Goal: Task Accomplishment & Management: Manage account settings

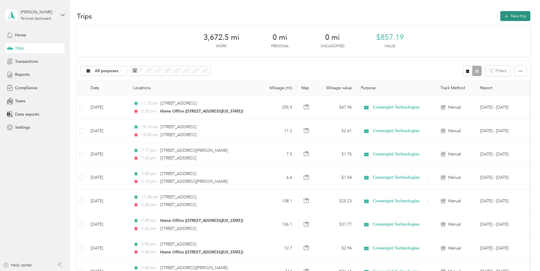
click at [513, 17] on button "New trip" at bounding box center [516, 16] width 30 height 10
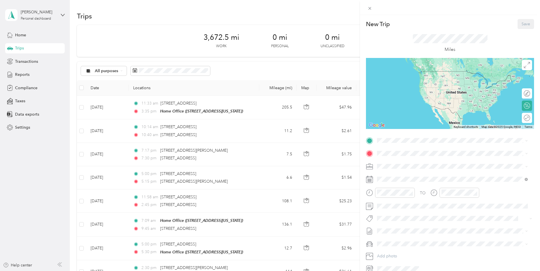
click at [402, 171] on div "Home Office [STREET_ADDRESS][US_STATE]" at bounding box center [416, 165] width 57 height 12
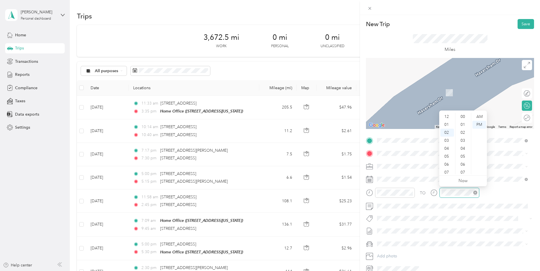
scroll to position [175, 0]
click at [446, 171] on div "09" at bounding box center [448, 173] width 14 height 8
click at [467, 161] on div "40" at bounding box center [464, 163] width 14 height 8
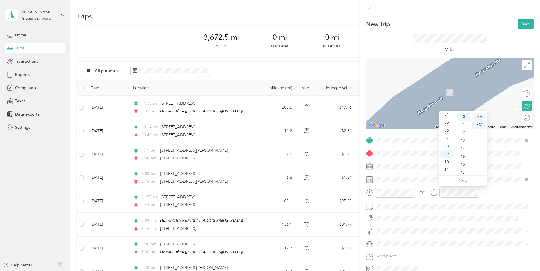
click at [480, 117] on div "AM" at bounding box center [480, 117] width 14 height 8
click at [407, 176] on span "[STREET_ADDRESS][US_STATE]" at bounding box center [416, 173] width 57 height 5
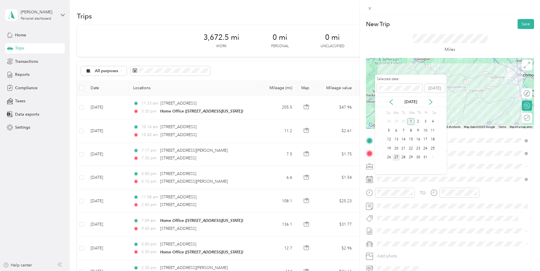
click at [397, 159] on div "27" at bounding box center [396, 157] width 7 height 7
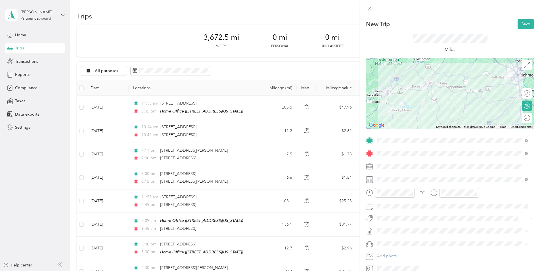
click at [422, 32] on div "Miles" at bounding box center [450, 43] width 168 height 29
click at [519, 24] on button "Save" at bounding box center [526, 24] width 16 height 10
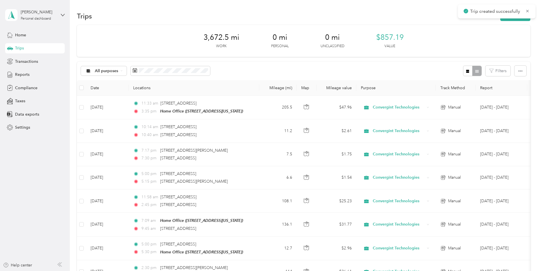
click at [416, 11] on div "Trips New trip" at bounding box center [304, 16] width 454 height 12
click at [507, 13] on button "New trip" at bounding box center [516, 16] width 30 height 10
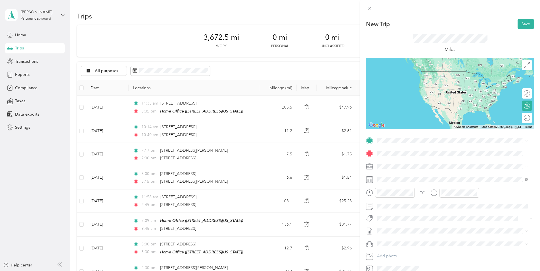
click at [397, 150] on li "From search results" at bounding box center [452, 150] width 155 height 10
click at [403, 164] on span "[STREET_ADDRESS][US_STATE]" at bounding box center [416, 161] width 57 height 5
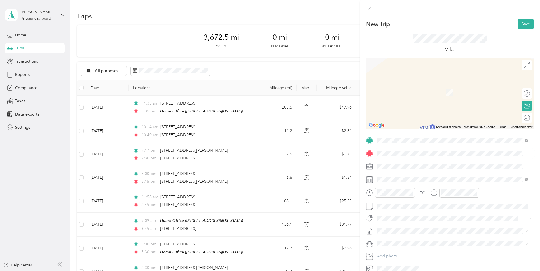
click at [398, 180] on div "Home Office [STREET_ADDRESS][US_STATE]" at bounding box center [416, 179] width 57 height 12
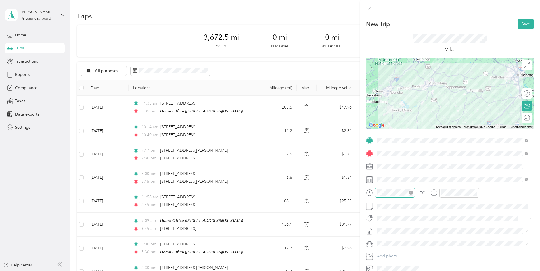
click at [377, 192] on div at bounding box center [395, 193] width 40 height 10
click at [450, 131] on div "04" at bounding box center [448, 133] width 14 height 8
click at [463, 117] on div "00" at bounding box center [464, 117] width 14 height 8
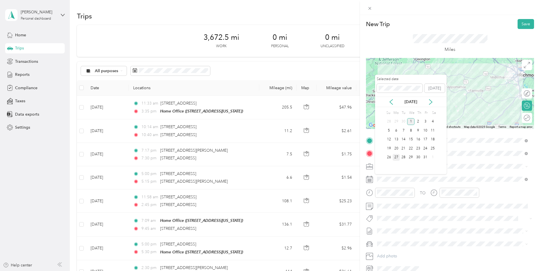
click at [398, 156] on div "27" at bounding box center [396, 157] width 7 height 7
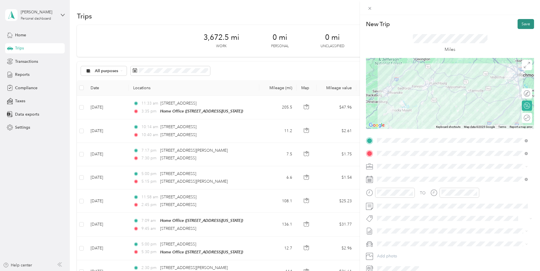
click at [525, 22] on button "Save" at bounding box center [526, 24] width 16 height 10
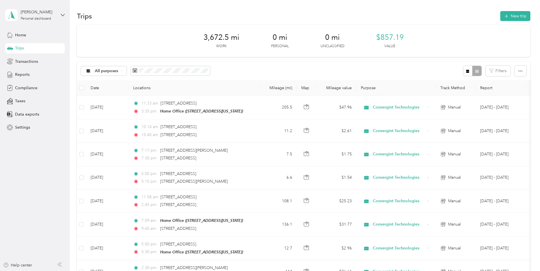
click at [189, 16] on div "Trips New trip" at bounding box center [304, 16] width 454 height 12
click at [271, 14] on div "Trips New trip" at bounding box center [304, 16] width 454 height 12
click at [280, 14] on div "Trips New trip" at bounding box center [304, 16] width 454 height 12
click at [269, 16] on div "Trips New trip" at bounding box center [304, 16] width 454 height 12
click at [512, 16] on button "New trip" at bounding box center [516, 16] width 30 height 10
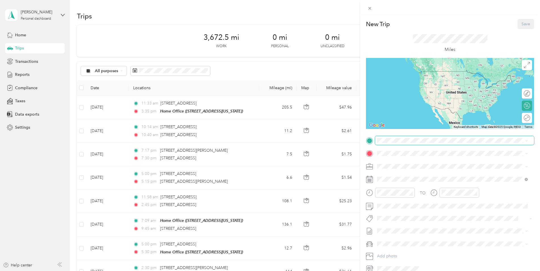
click at [395, 143] on span at bounding box center [454, 140] width 159 height 9
click at [404, 166] on div "Home Office [STREET_ADDRESS][US_STATE]" at bounding box center [416, 167] width 57 height 12
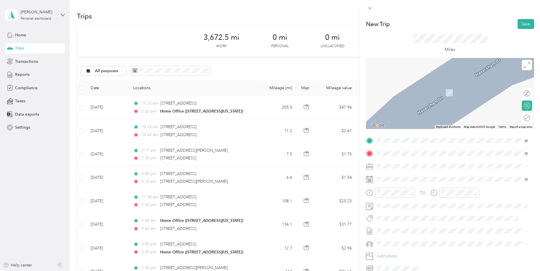
click at [406, 174] on span "[STREET_ADDRESS][US_STATE]" at bounding box center [416, 173] width 57 height 5
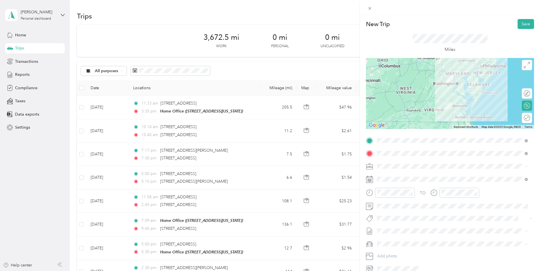
click at [251, 203] on div "New Trip Save This trip cannot be edited because it is either under review, app…" at bounding box center [270, 135] width 540 height 271
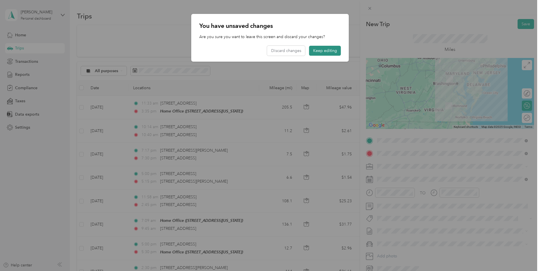
click at [322, 50] on button "Keep editing" at bounding box center [325, 51] width 32 height 10
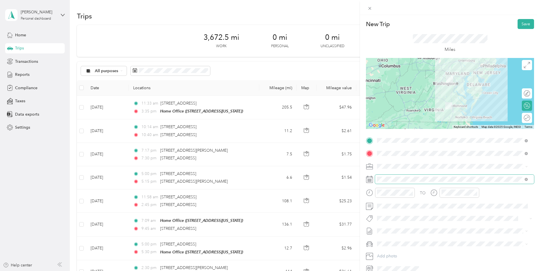
click at [399, 176] on span at bounding box center [454, 179] width 159 height 9
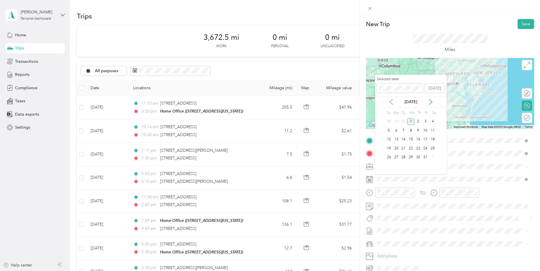
click at [390, 101] on icon at bounding box center [392, 102] width 6 height 6
click at [404, 154] on div "30" at bounding box center [403, 157] width 7 height 7
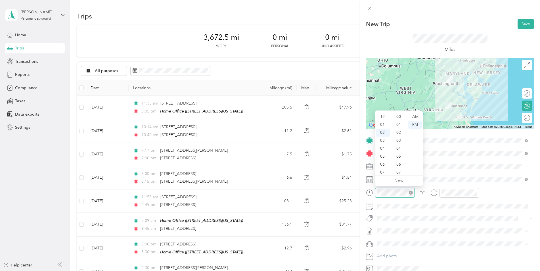
scroll to position [271, 0]
click at [384, 157] on div "07" at bounding box center [384, 157] width 14 height 8
click at [398, 114] on div "00" at bounding box center [400, 115] width 14 height 8
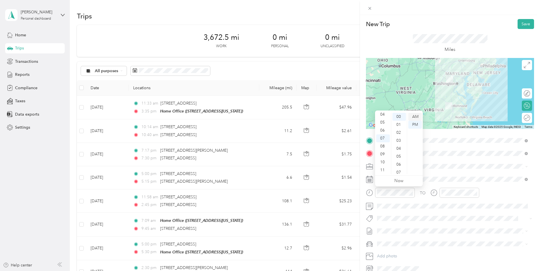
click at [415, 114] on div "AM" at bounding box center [416, 117] width 14 height 8
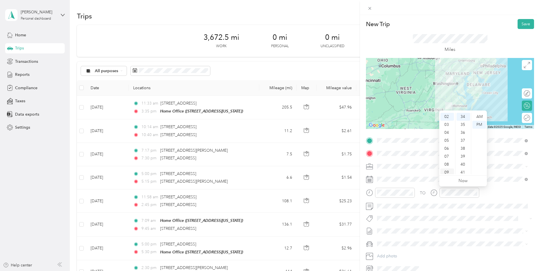
click at [447, 172] on div "09" at bounding box center [448, 173] width 14 height 8
click at [463, 118] on div "45" at bounding box center [464, 119] width 14 height 8
click at [482, 115] on div "AM" at bounding box center [480, 117] width 14 height 8
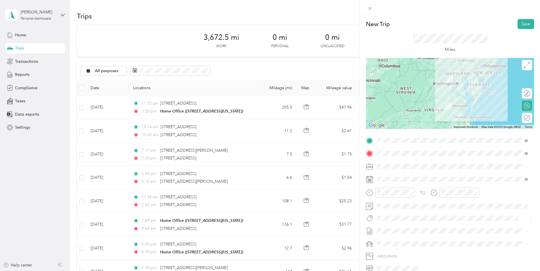
click at [475, 16] on div "New Trip Save This trip cannot be edited because it is either under review, app…" at bounding box center [450, 150] width 180 height 271
click at [522, 22] on button "Save" at bounding box center [526, 24] width 16 height 10
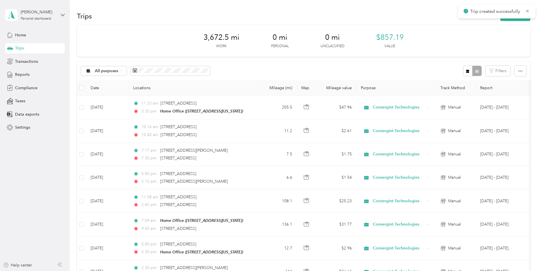
click at [419, 10] on div "Trips New trip" at bounding box center [304, 16] width 454 height 12
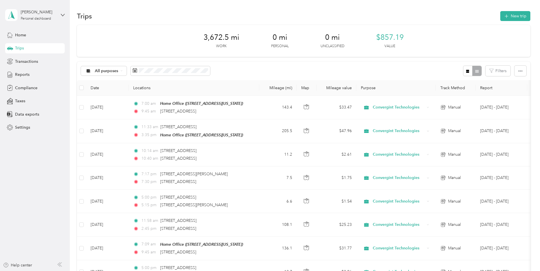
click at [423, 12] on div "Trips New trip" at bounding box center [304, 16] width 454 height 12
click at [509, 14] on button "New trip" at bounding box center [516, 16] width 30 height 10
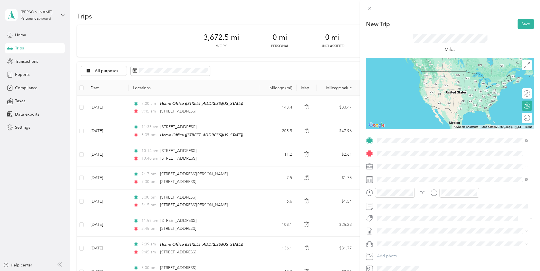
click at [402, 161] on span "[STREET_ADDRESS][US_STATE]" at bounding box center [416, 161] width 57 height 5
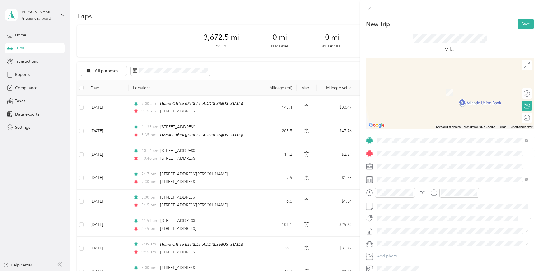
click at [404, 178] on div "Home Office [STREET_ADDRESS][US_STATE]" at bounding box center [416, 179] width 57 height 12
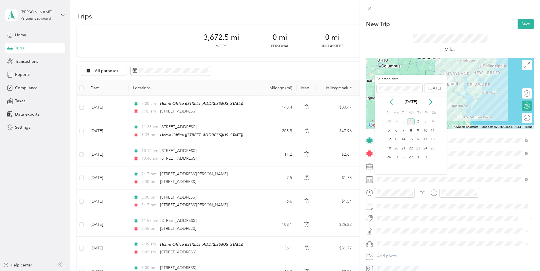
click at [393, 104] on icon at bounding box center [391, 101] width 3 height 5
click at [403, 157] on div "30" at bounding box center [403, 157] width 7 height 7
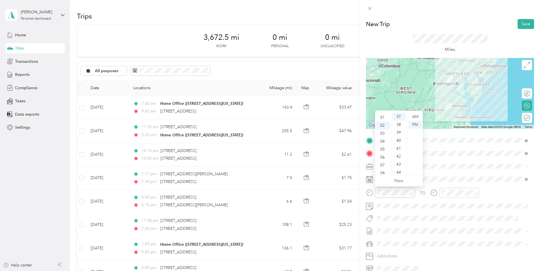
scroll to position [0, 0]
click at [384, 118] on div "12" at bounding box center [384, 117] width 14 height 8
click at [399, 116] on div "00" at bounding box center [400, 117] width 14 height 8
click at [417, 123] on div "PM" at bounding box center [416, 125] width 14 height 8
click at [522, 24] on button "Save" at bounding box center [526, 24] width 16 height 10
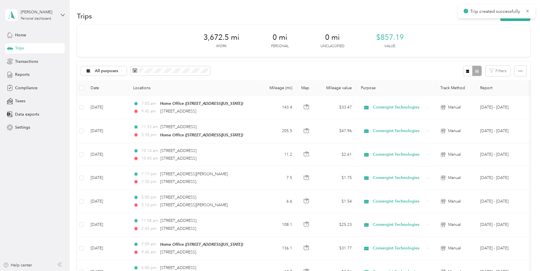
click at [278, 10] on div "Trips New trip" at bounding box center [304, 16] width 454 height 12
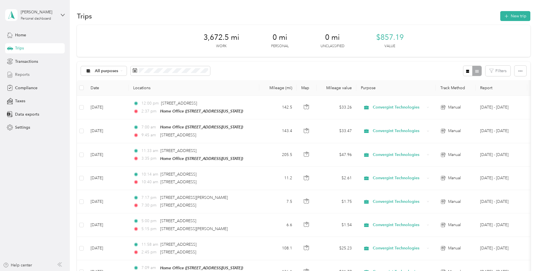
click at [24, 74] on span "Reports" at bounding box center [22, 75] width 14 height 6
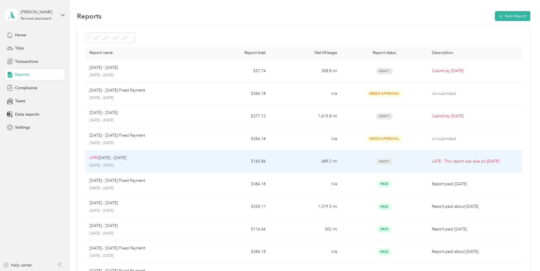
click at [279, 165] on td "689.2 mi" at bounding box center [306, 161] width 71 height 23
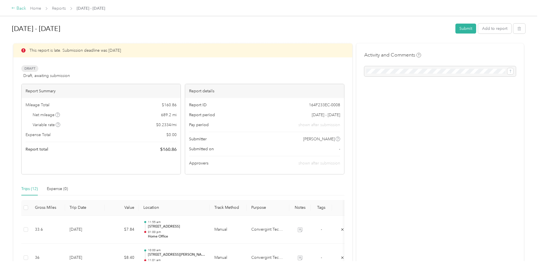
click at [15, 7] on icon at bounding box center [13, 8] width 4 height 4
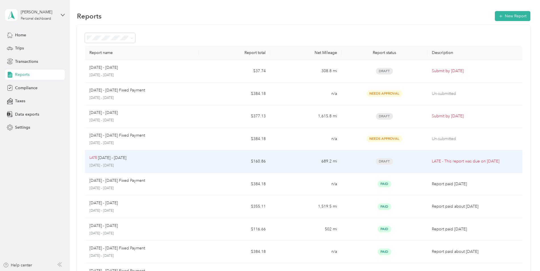
click at [298, 165] on td "689.2 mi" at bounding box center [306, 161] width 71 height 23
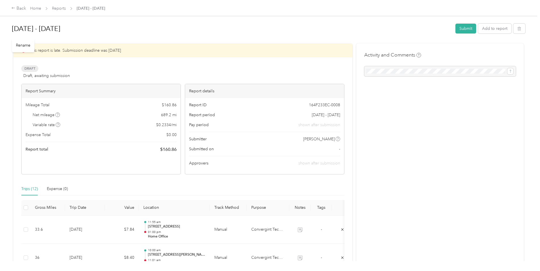
click at [255, 28] on h1 "[DATE] - [DATE]" at bounding box center [232, 29] width 440 height 14
click at [17, 8] on div "Back" at bounding box center [18, 8] width 15 height 7
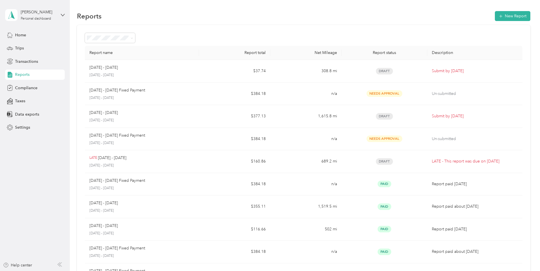
click at [268, 11] on div "Reports New Report" at bounding box center [304, 16] width 454 height 12
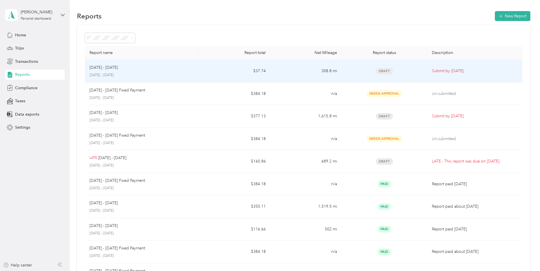
click at [214, 71] on td "$37.74" at bounding box center [234, 71] width 71 height 23
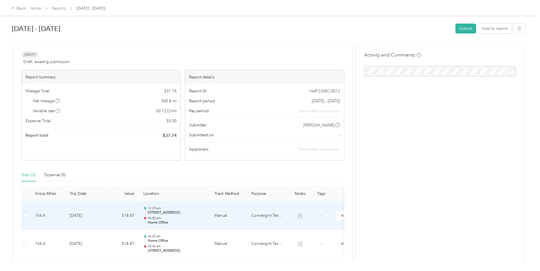
click at [102, 216] on td "[DATE]" at bounding box center [85, 216] width 40 height 28
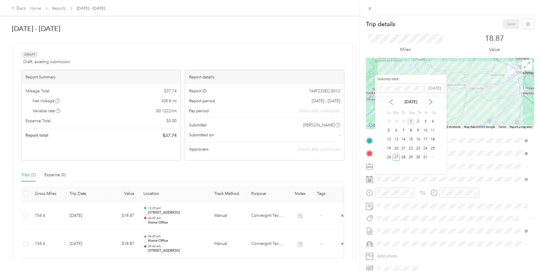
click at [390, 100] on icon at bounding box center [392, 102] width 6 height 6
click at [427, 149] on div "26" at bounding box center [425, 148] width 7 height 7
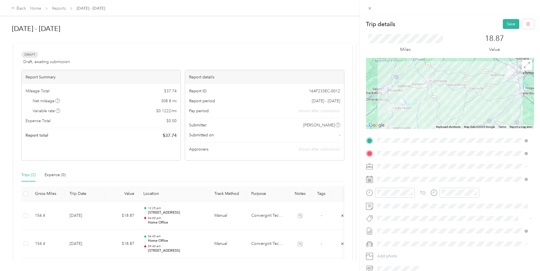
click at [117, 248] on div "Trip details Save This trip cannot be edited because it is either under review,…" at bounding box center [270, 135] width 540 height 271
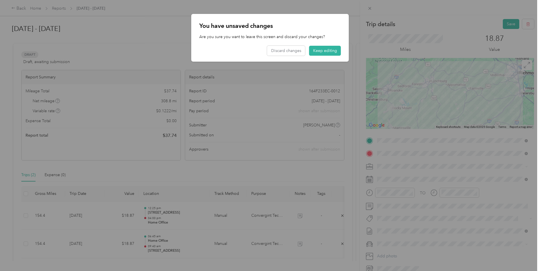
click at [154, 32] on div at bounding box center [270, 135] width 540 height 271
click at [508, 26] on div at bounding box center [270, 135] width 540 height 271
click at [328, 52] on button "Keep editing" at bounding box center [325, 51] width 32 height 10
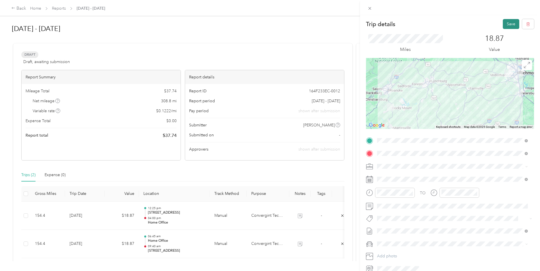
click at [504, 23] on button "Save" at bounding box center [511, 24] width 16 height 10
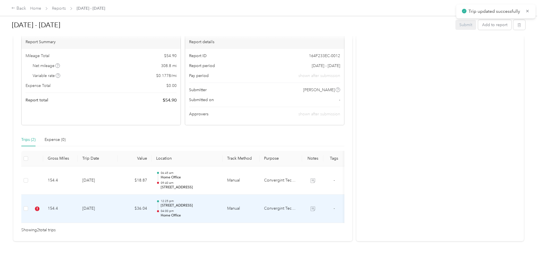
scroll to position [57, 0]
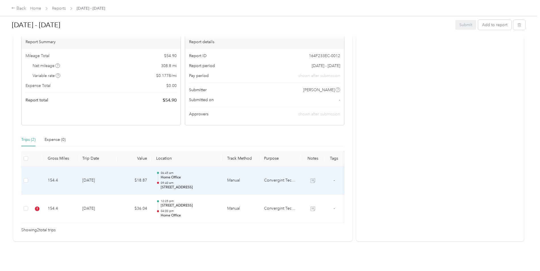
click at [119, 174] on td "$18.87" at bounding box center [135, 181] width 34 height 28
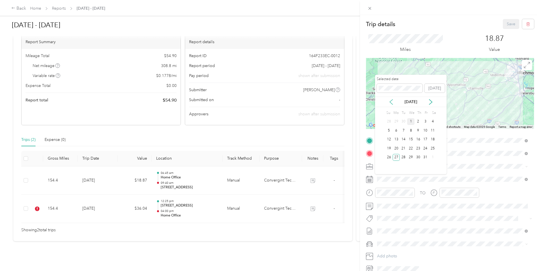
click at [391, 101] on icon at bounding box center [391, 101] width 3 height 5
click at [426, 150] on div "26" at bounding box center [425, 148] width 7 height 7
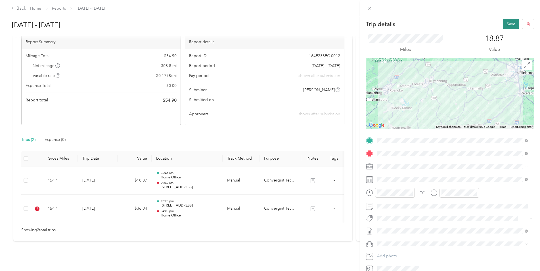
click at [503, 22] on button "Save" at bounding box center [511, 24] width 16 height 10
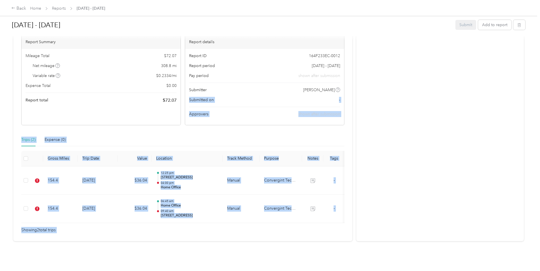
drag, startPoint x: 384, startPoint y: 72, endPoint x: 396, endPoint y: 67, distance: 12.4
click at [396, 67] on div "One or more trips or transactions are outside the report period, please remove …" at bounding box center [268, 117] width 511 height 247
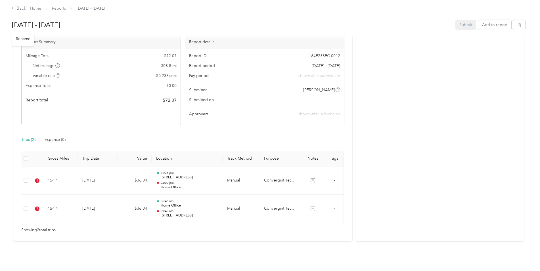
click at [335, 25] on h1 "[DATE] - [DATE]" at bounding box center [232, 25] width 440 height 14
click at [521, 26] on button "button" at bounding box center [520, 26] width 12 height 10
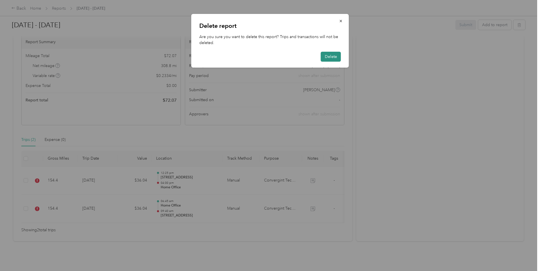
click at [334, 56] on button "Delete" at bounding box center [331, 57] width 20 height 10
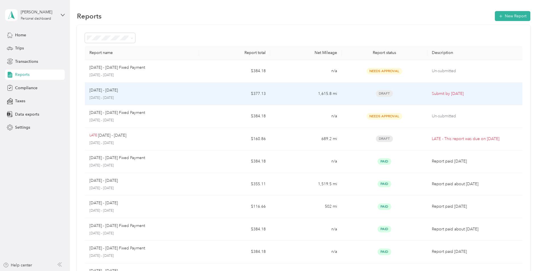
click at [150, 95] on div "[DATE] - [DATE] [DATE] - [DATE]" at bounding box center [142, 93] width 105 height 13
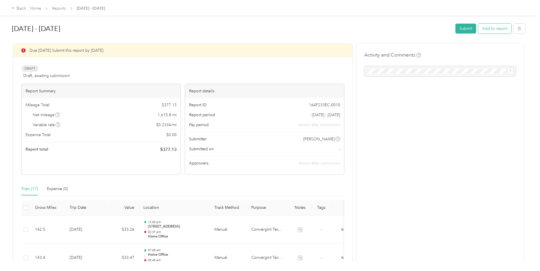
click at [491, 29] on button "Add to report" at bounding box center [495, 29] width 33 height 10
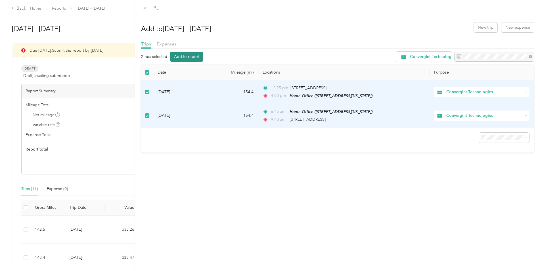
click at [192, 56] on button "Add to report" at bounding box center [186, 57] width 33 height 10
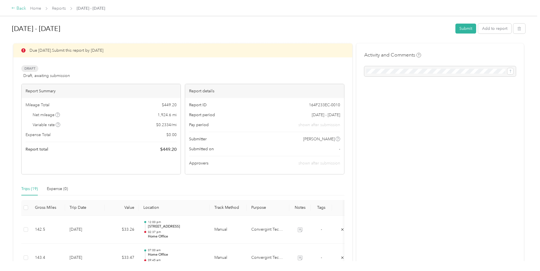
click at [19, 9] on div "Back" at bounding box center [18, 8] width 15 height 7
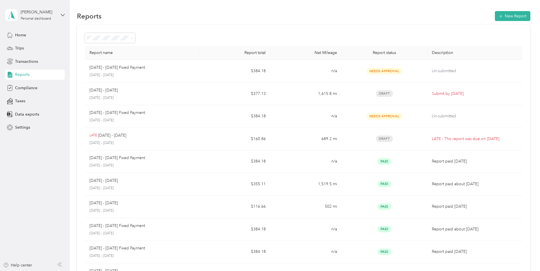
click at [24, 73] on span "Reports" at bounding box center [22, 75] width 14 height 6
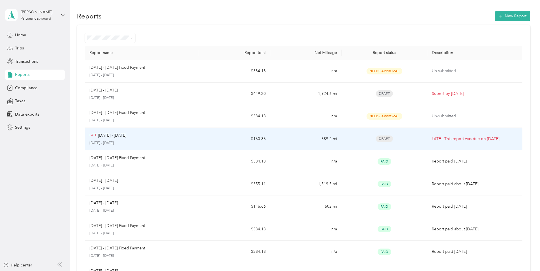
click at [189, 137] on div "LATE [DATE] - [DATE]" at bounding box center [142, 135] width 105 height 6
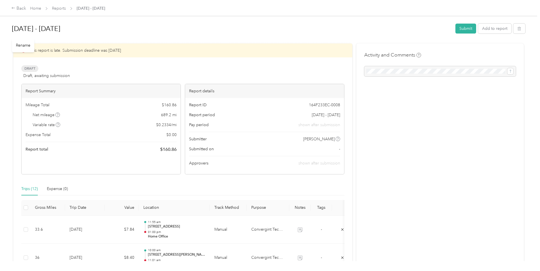
click at [238, 26] on h1 "[DATE] - [DATE]" at bounding box center [232, 29] width 440 height 14
click at [22, 9] on div "Back" at bounding box center [18, 8] width 15 height 7
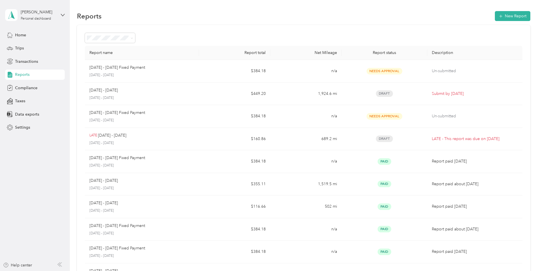
click at [270, 12] on div "Reports New Report" at bounding box center [304, 16] width 454 height 12
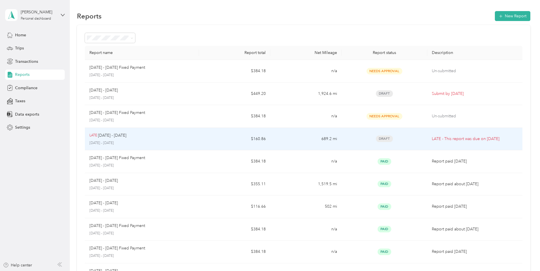
click at [168, 142] on p "[DATE] - [DATE]" at bounding box center [142, 143] width 105 height 5
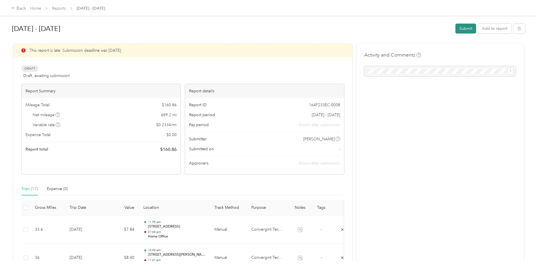
click at [464, 27] on button "Submit" at bounding box center [466, 29] width 21 height 10
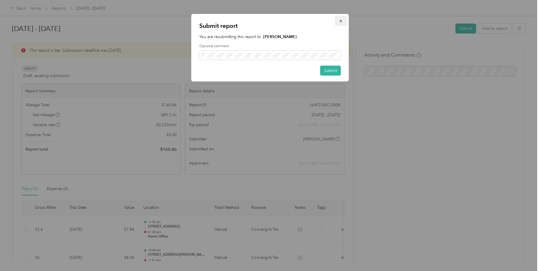
click at [341, 20] on icon "button" at bounding box center [341, 21] width 4 height 4
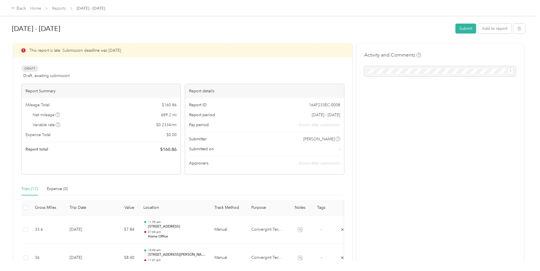
click at [261, 10] on div "Back Home Reports [DATE] - [DATE]" at bounding box center [270, 8] width 540 height 16
click at [19, 8] on div "Back" at bounding box center [18, 8] width 15 height 7
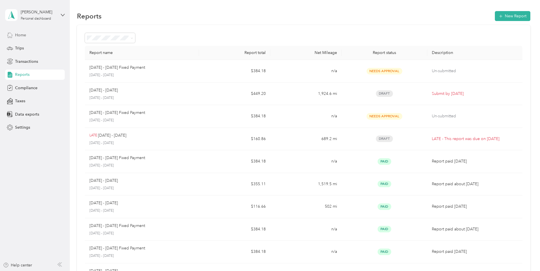
click at [20, 33] on span "Home" at bounding box center [20, 35] width 11 height 6
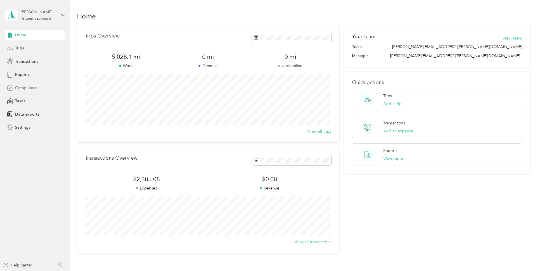
click at [23, 89] on span "Compliance" at bounding box center [26, 88] width 22 height 6
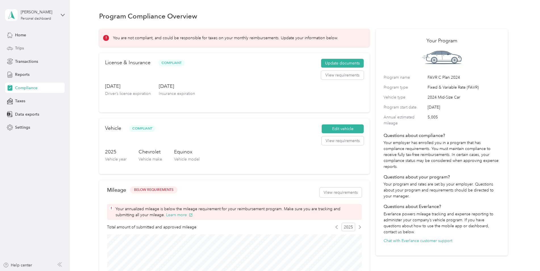
click at [20, 49] on span "Trips" at bounding box center [19, 48] width 9 height 6
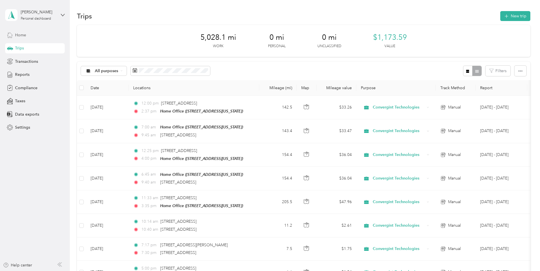
click at [19, 35] on span "Home" at bounding box center [20, 35] width 11 height 6
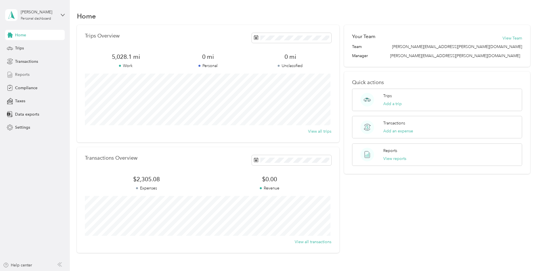
click at [24, 72] on span "Reports" at bounding box center [22, 75] width 14 height 6
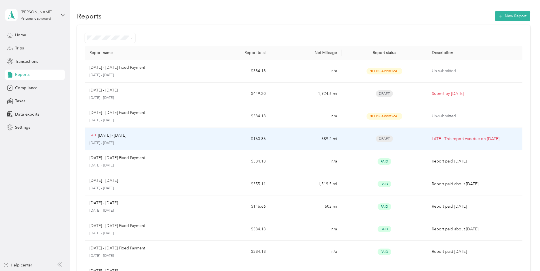
click at [273, 143] on td "689.2 mi" at bounding box center [306, 139] width 71 height 23
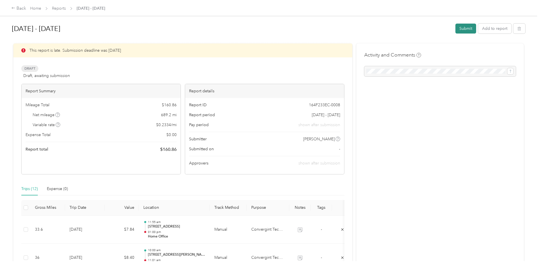
click at [463, 28] on button "Submit" at bounding box center [466, 29] width 21 height 10
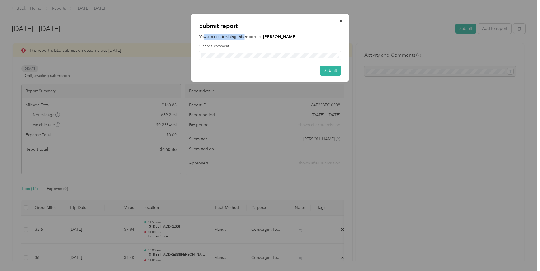
drag, startPoint x: 203, startPoint y: 38, endPoint x: 245, endPoint y: 32, distance: 42.0
click at [245, 32] on div "Submit report You are resubmitting this report to: [PERSON_NAME] Optional comme…" at bounding box center [271, 48] width 158 height 68
drag, startPoint x: 245, startPoint y: 32, endPoint x: 233, endPoint y: 37, distance: 13.0
click at [233, 37] on p "You are resubmitting this report to: [PERSON_NAME]" at bounding box center [270, 37] width 142 height 6
drag, startPoint x: 340, startPoint y: 19, endPoint x: 336, endPoint y: 23, distance: 5.4
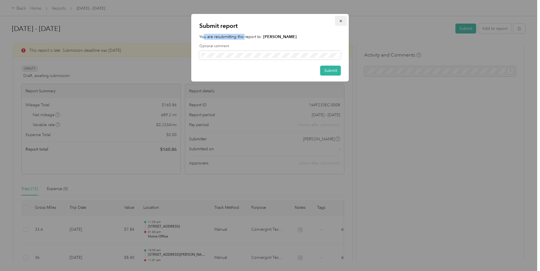
click at [340, 20] on icon "button" at bounding box center [341, 21] width 4 height 4
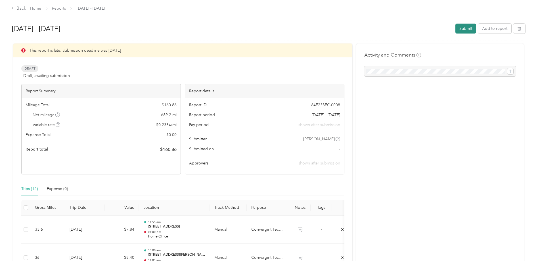
click at [463, 28] on button "Submit" at bounding box center [466, 29] width 21 height 10
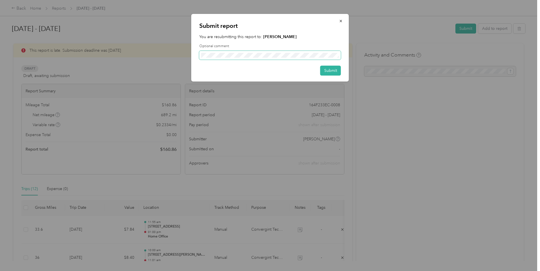
click at [204, 52] on span at bounding box center [270, 55] width 142 height 9
click at [340, 20] on icon "button" at bounding box center [341, 21] width 4 height 4
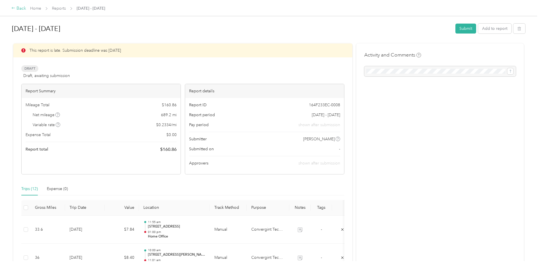
click at [19, 7] on div "Back" at bounding box center [18, 8] width 15 height 7
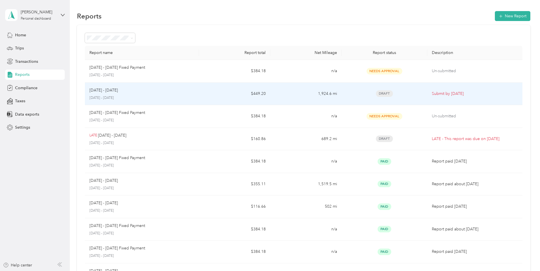
click at [187, 92] on div "[DATE] - [DATE]" at bounding box center [142, 90] width 105 height 6
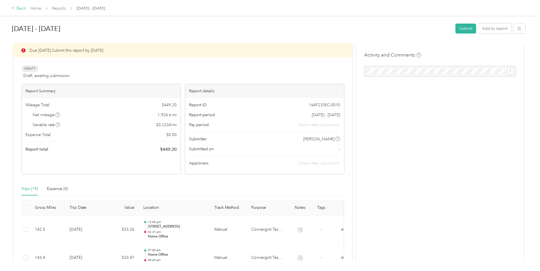
click at [18, 9] on div "Back" at bounding box center [18, 8] width 15 height 7
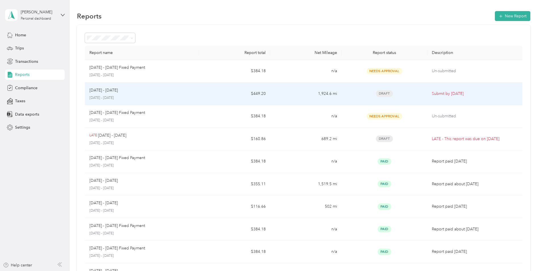
click at [203, 97] on td "$449.20" at bounding box center [234, 94] width 71 height 23
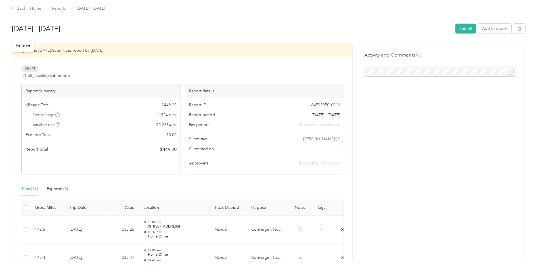
click at [256, 28] on h1 "[DATE] - [DATE]" at bounding box center [232, 29] width 440 height 14
click at [465, 29] on button "Submit" at bounding box center [466, 29] width 21 height 10
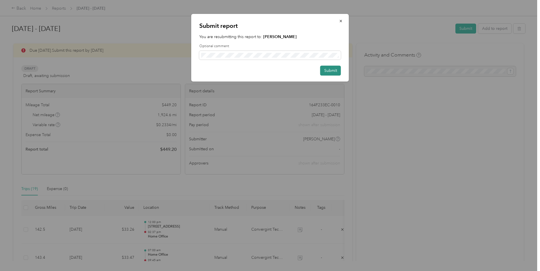
click at [328, 70] on button "Submit" at bounding box center [331, 71] width 21 height 10
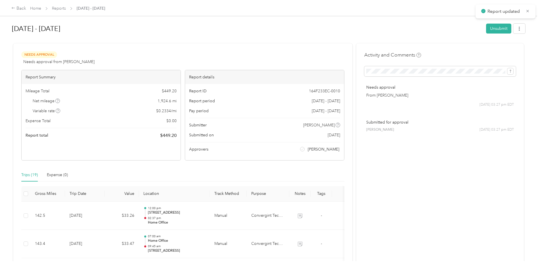
click at [246, 53] on div "Needs Approval Needs approval from [PERSON_NAME] View activity & comments" at bounding box center [182, 58] width 323 height 14
click at [21, 9] on div "Back" at bounding box center [18, 8] width 15 height 7
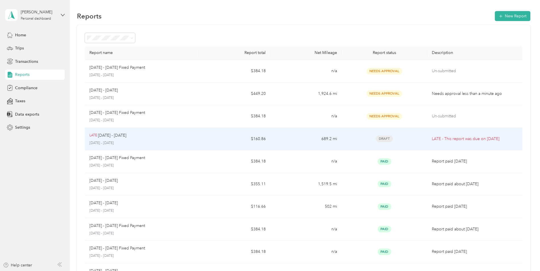
click at [214, 138] on td "$160.86" at bounding box center [234, 139] width 71 height 23
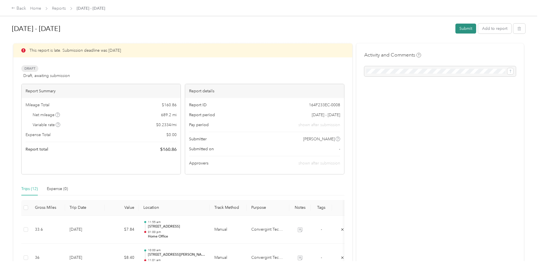
click at [459, 28] on button "Submit" at bounding box center [466, 29] width 21 height 10
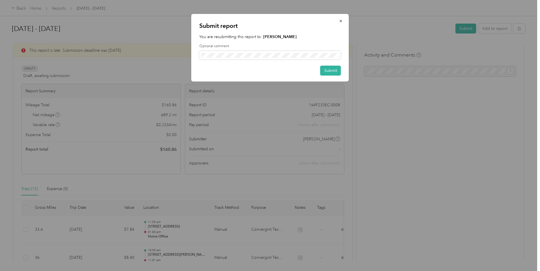
click at [155, 27] on div at bounding box center [270, 135] width 540 height 271
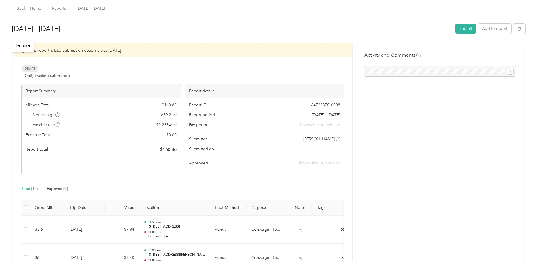
click at [249, 30] on h1 "[DATE] - [DATE]" at bounding box center [232, 29] width 440 height 14
click at [463, 29] on button "Submit" at bounding box center [466, 29] width 21 height 10
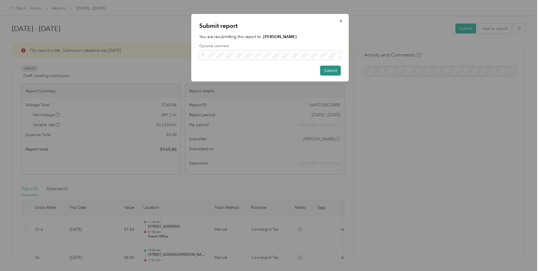
click at [328, 70] on button "Submit" at bounding box center [331, 71] width 21 height 10
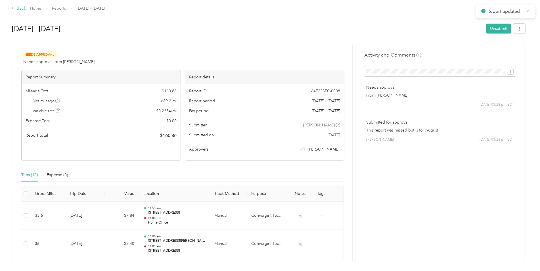
click at [21, 10] on div "Back" at bounding box center [18, 8] width 15 height 7
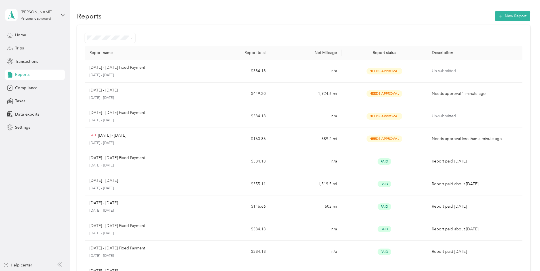
drag, startPoint x: 268, startPoint y: 9, endPoint x: 260, endPoint y: 11, distance: 8.1
click at [268, 9] on div "Reports New Report Report name Report total Net Mileage Report status Descripti…" at bounding box center [304, 170] width 468 height 341
click at [26, 62] on span "Transactions" at bounding box center [26, 62] width 23 height 6
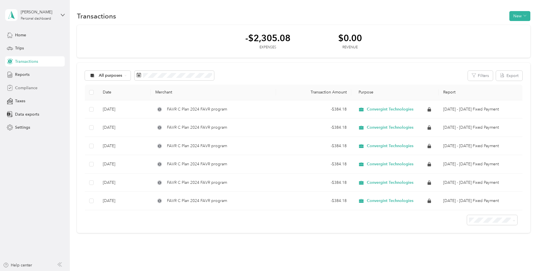
click at [26, 85] on span "Compliance" at bounding box center [26, 88] width 22 height 6
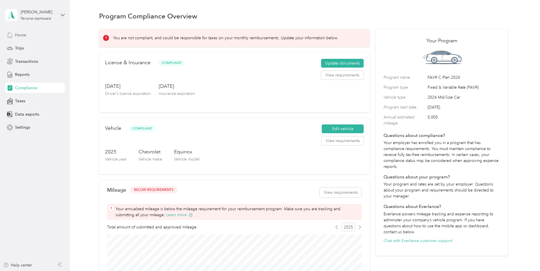
click at [20, 36] on span "Home" at bounding box center [20, 35] width 11 height 6
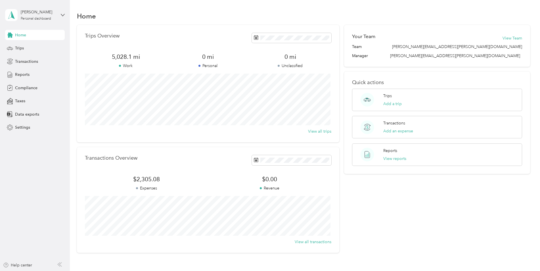
click at [287, 13] on div "Home" at bounding box center [304, 16] width 454 height 12
click at [21, 76] on span "Reports" at bounding box center [22, 75] width 14 height 6
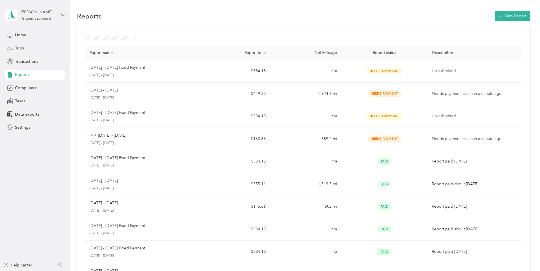
click at [264, 15] on div "Reports New Report" at bounding box center [304, 16] width 454 height 12
drag, startPoint x: 264, startPoint y: 10, endPoint x: 172, endPoint y: 7, distance: 91.8
click at [264, 10] on div "Reports New Report" at bounding box center [304, 16] width 454 height 12
click at [22, 34] on span "Home" at bounding box center [20, 35] width 11 height 6
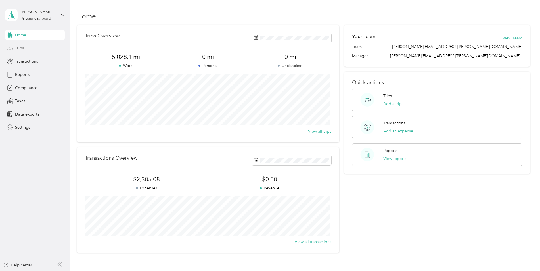
click at [19, 49] on span "Trips" at bounding box center [19, 48] width 9 height 6
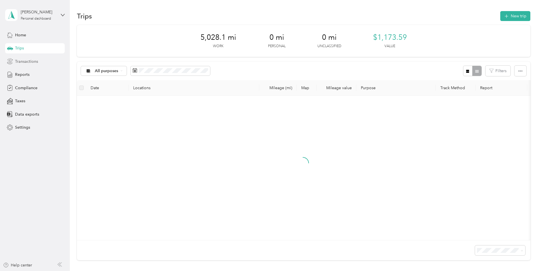
click at [20, 62] on span "Transactions" at bounding box center [26, 62] width 23 height 6
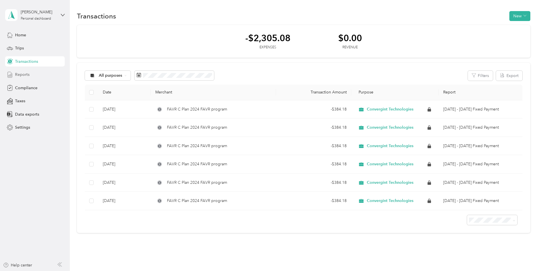
click at [18, 75] on span "Reports" at bounding box center [22, 75] width 14 height 6
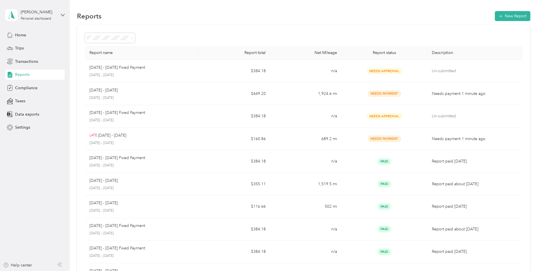
click at [257, 13] on div "Reports New Report" at bounding box center [304, 16] width 454 height 12
click at [24, 88] on span "Compliance" at bounding box center [26, 88] width 22 height 6
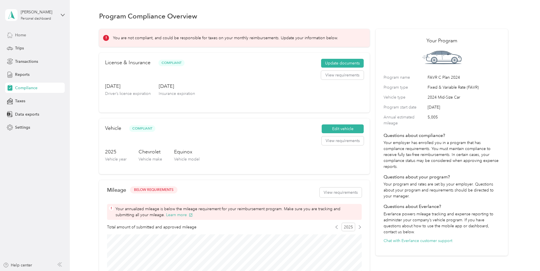
click at [15, 33] on span "Home" at bounding box center [20, 35] width 11 height 6
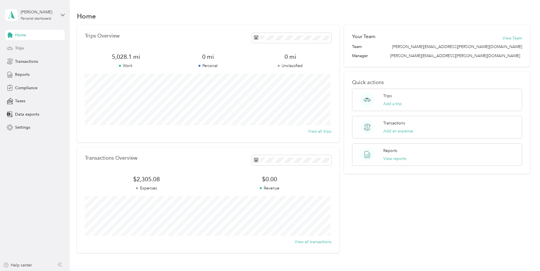
click at [19, 48] on span "Trips" at bounding box center [19, 48] width 9 height 6
